Goal: Task Accomplishment & Management: Use online tool/utility

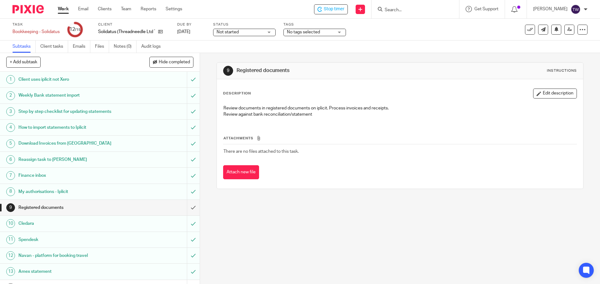
drag, startPoint x: 324, startPoint y: 9, endPoint x: 295, endPoint y: 12, distance: 28.9
click at [322, 9] on icon at bounding box center [319, 9] width 5 height 5
click at [64, 11] on link "Work" at bounding box center [63, 9] width 11 height 6
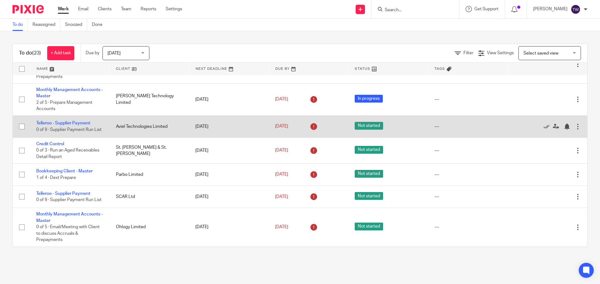
scroll to position [246, 0]
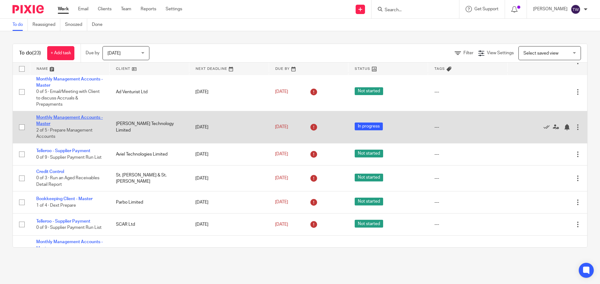
click at [62, 116] on link "Monthly Management Accounts - Master" at bounding box center [69, 121] width 67 height 11
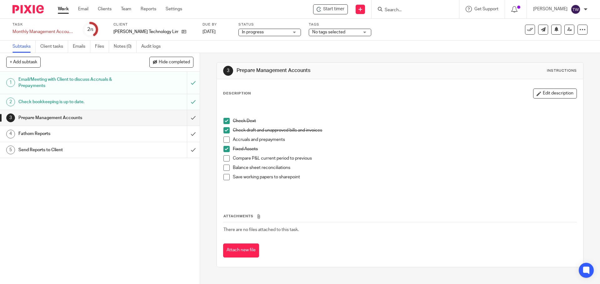
click at [224, 140] on span at bounding box center [226, 140] width 6 height 6
click at [225, 158] on span at bounding box center [226, 158] width 6 height 6
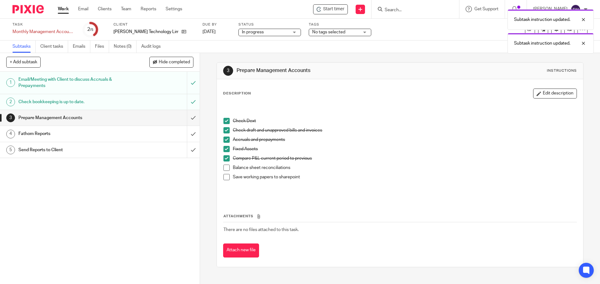
click at [227, 169] on span at bounding box center [226, 168] width 6 height 6
click at [227, 176] on span at bounding box center [226, 177] width 6 height 6
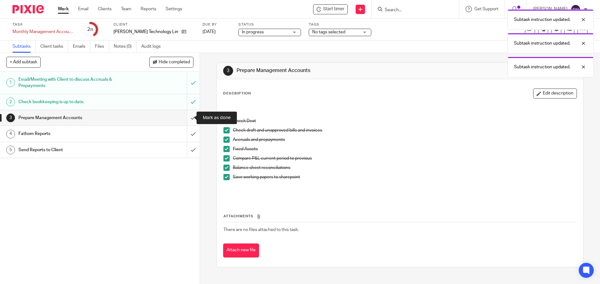
click at [186, 119] on input "submit" at bounding box center [100, 118] width 200 height 16
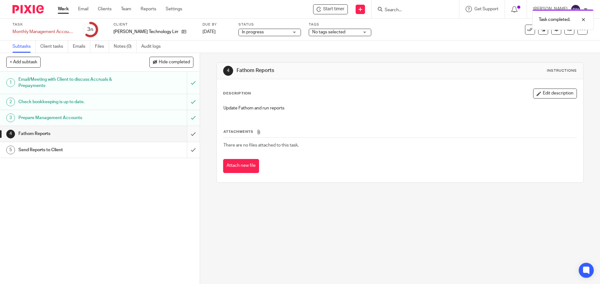
click at [189, 133] on input "submit" at bounding box center [100, 134] width 200 height 16
